Goal: Go to known website: Go to known website

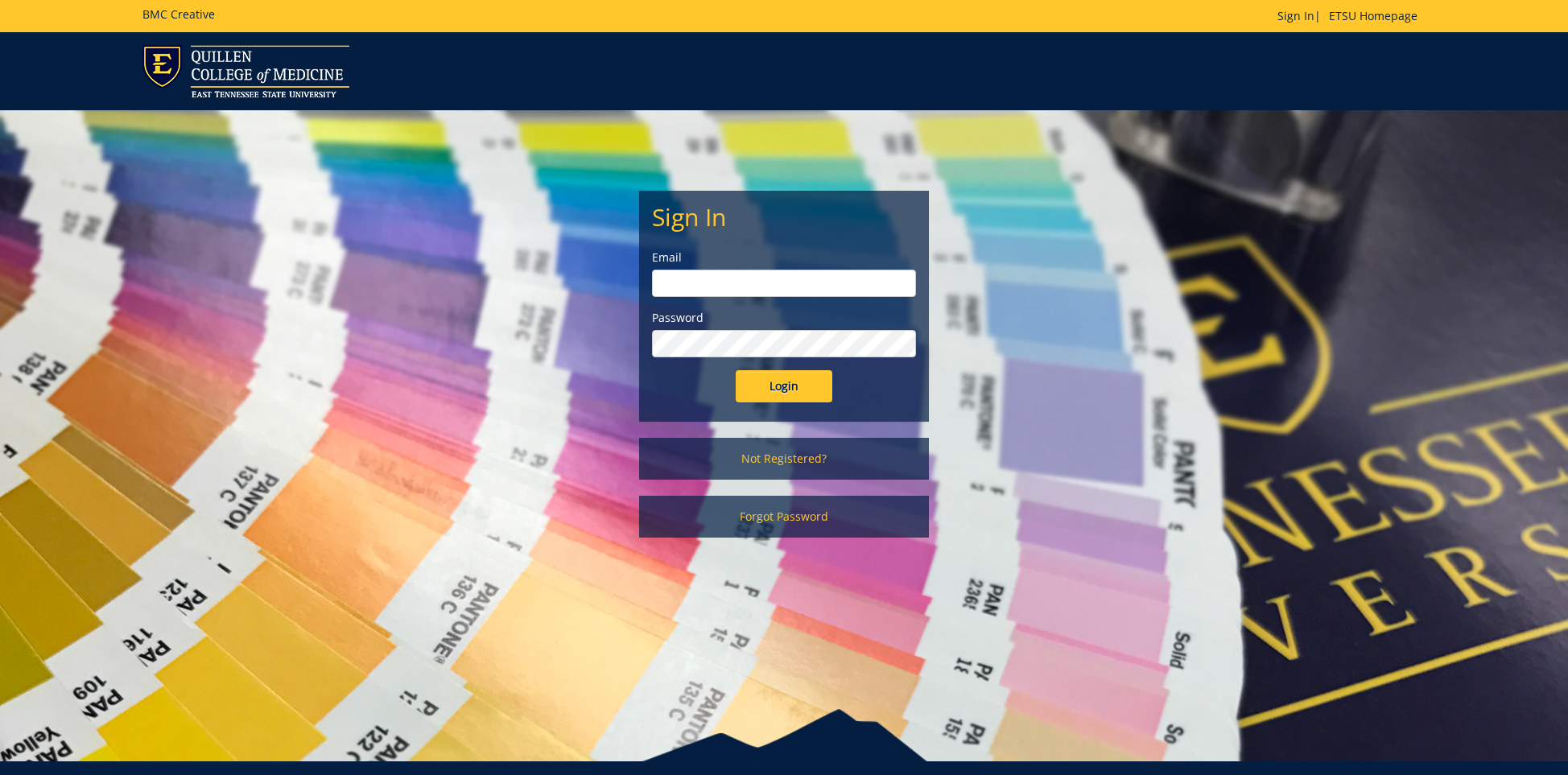
type input "ares@etsu.edu"
click at [782, 376] on input "Login" at bounding box center [784, 387] width 97 height 32
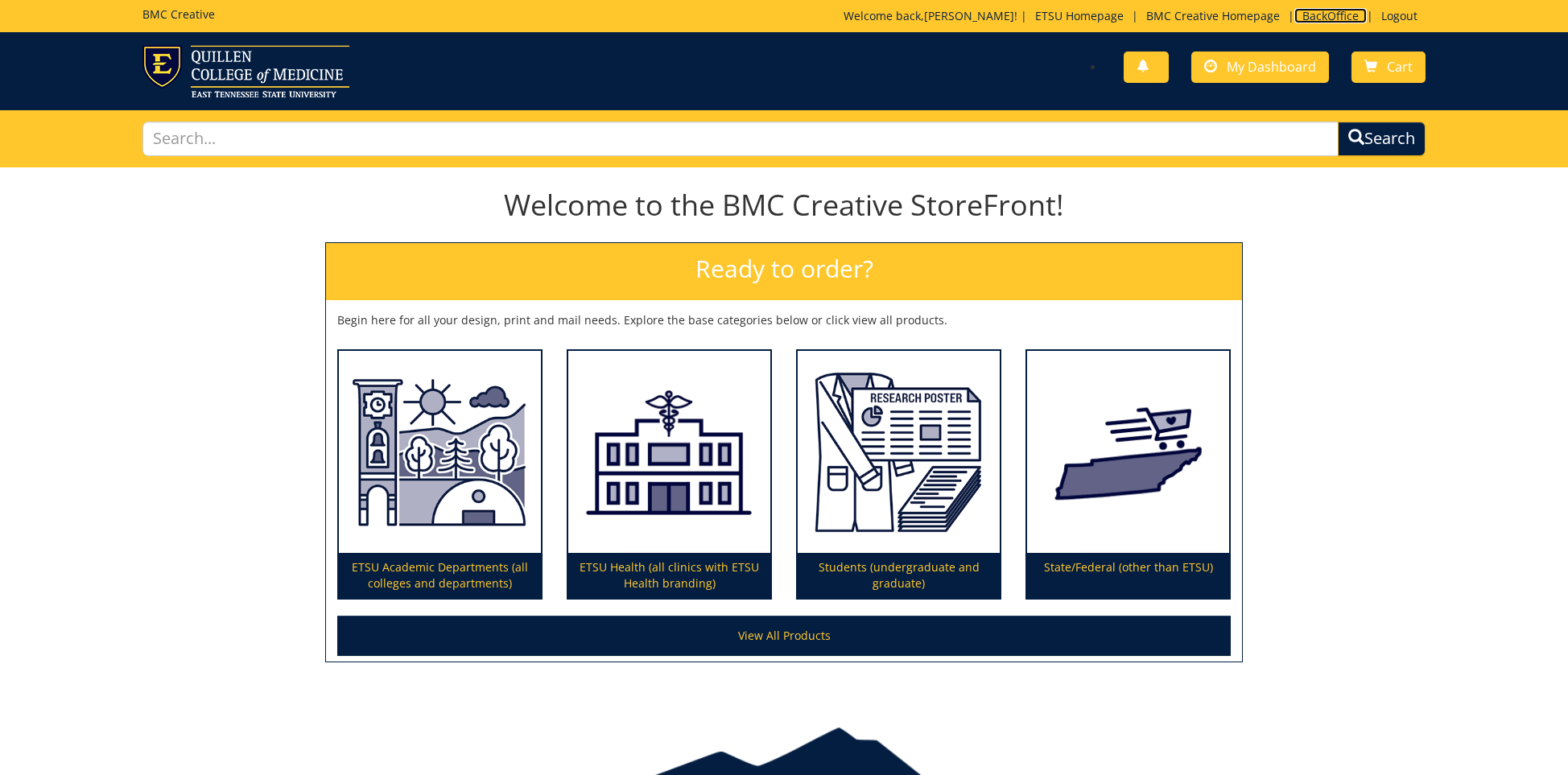
click at [1342, 18] on link "BackOffice" at bounding box center [1330, 15] width 73 height 15
